Goal: Register for event/course

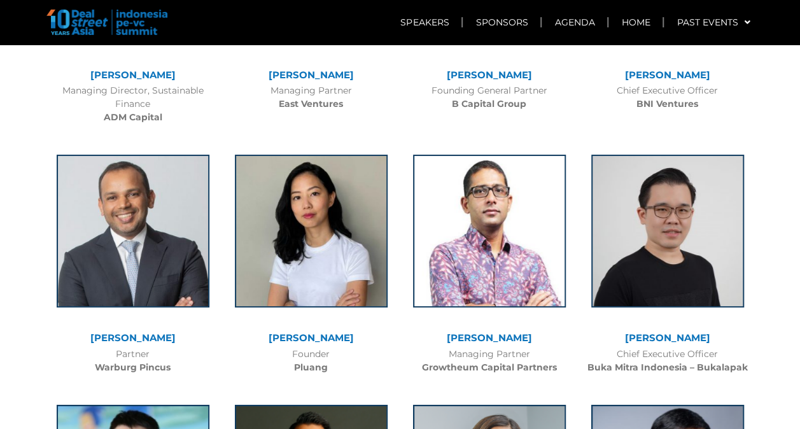
scroll to position [2356, 0]
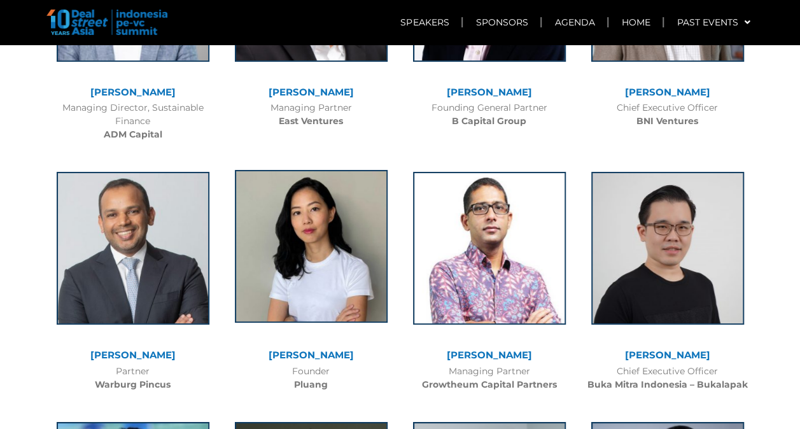
click at [328, 197] on img at bounding box center [311, 246] width 153 height 153
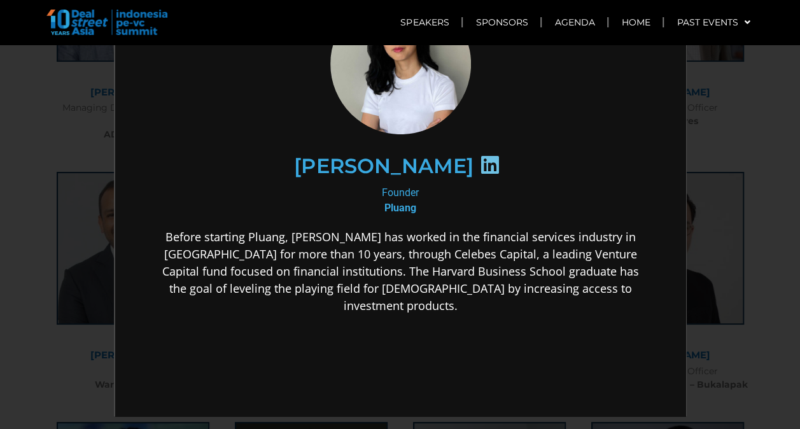
scroll to position [0, 0]
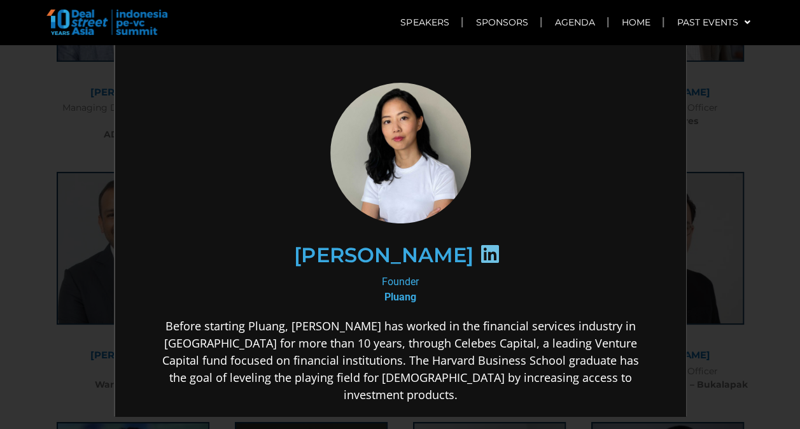
click at [388, 254] on h2 "Claudia Kolonas" at bounding box center [381, 254] width 179 height 20
click at [478, 252] on icon at bounding box center [488, 253] width 20 height 20
drag, startPoint x: 297, startPoint y: 251, endPoint x: 428, endPoint y: 250, distance: 130.5
click at [456, 258] on h2 "Claudia Kolonas" at bounding box center [381, 254] width 179 height 20
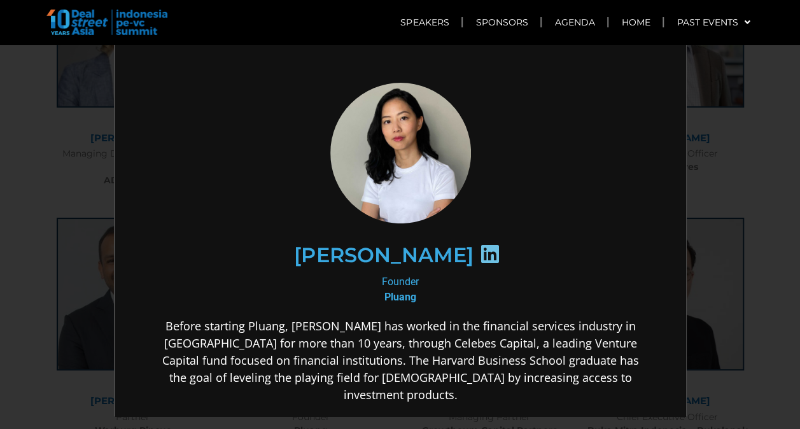
scroll to position [2292, 0]
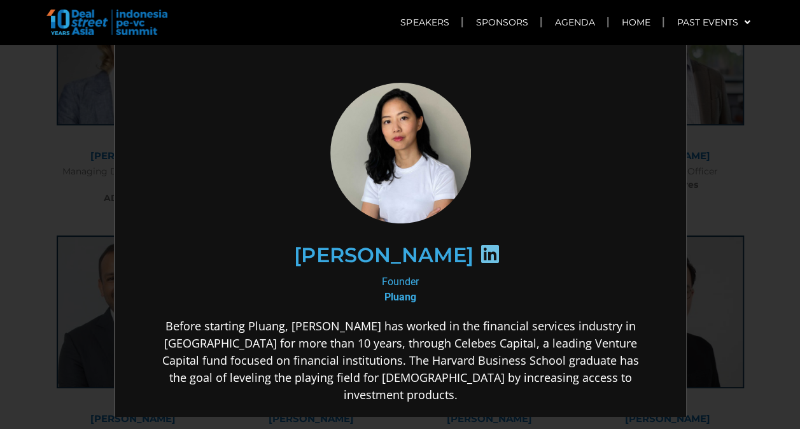
copy h2 "Claudia Kolonas"
click at [735, 90] on div "×" at bounding box center [400, 214] width 800 height 429
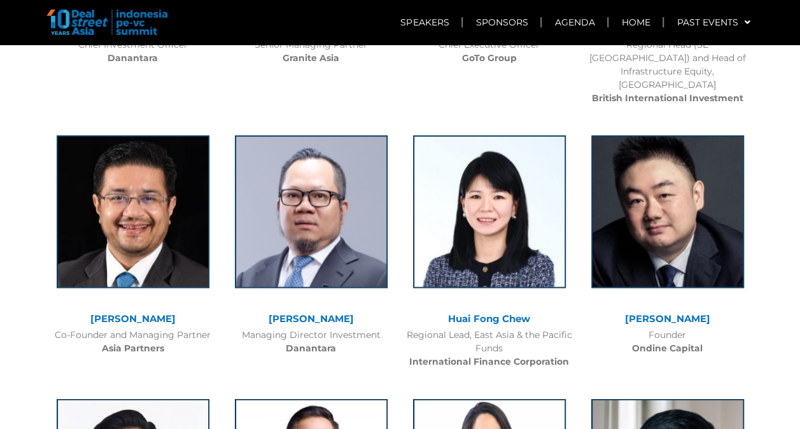
scroll to position [1432, 0]
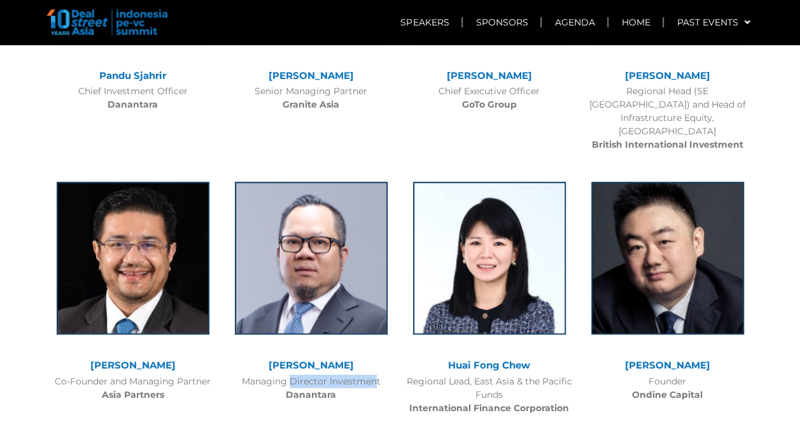
drag, startPoint x: 268, startPoint y: 319, endPoint x: 346, endPoint y: 325, distance: 78.5
click at [346, 375] on div "Managing Director Investment Danantara" at bounding box center [312, 388] width 166 height 27
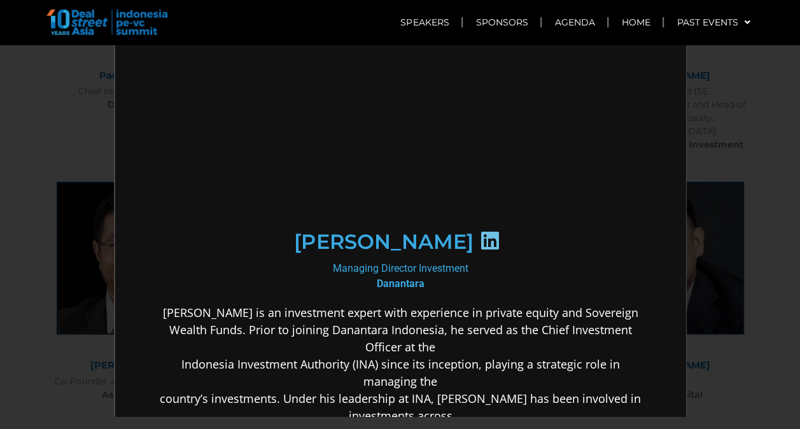
scroll to position [0, 0]
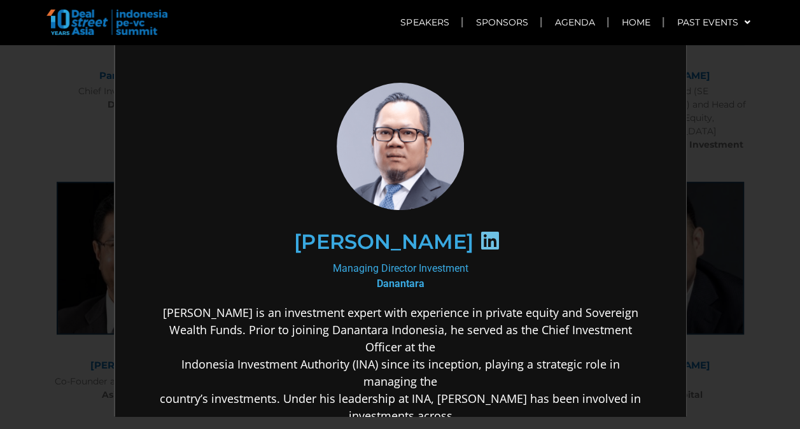
click at [772, 114] on div "×" at bounding box center [400, 214] width 800 height 429
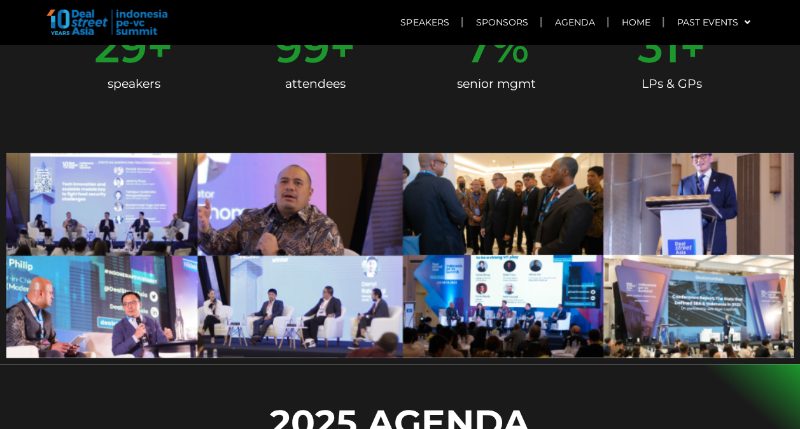
scroll to position [409, 0]
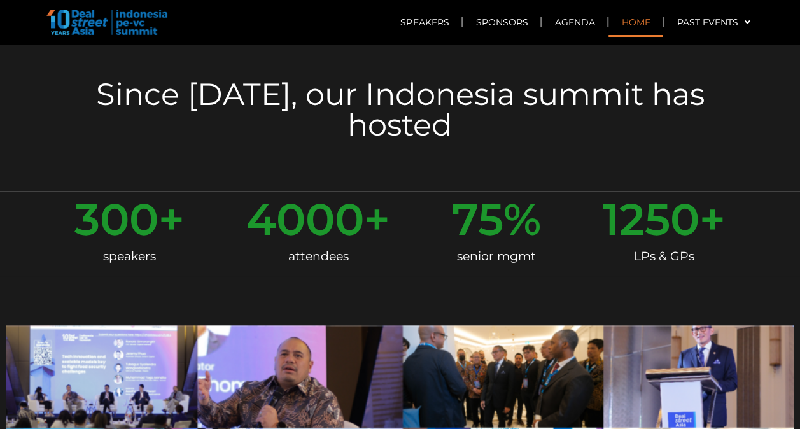
click at [622, 20] on link "Home" at bounding box center [636, 22] width 54 height 29
